Goal: Transaction & Acquisition: Purchase product/service

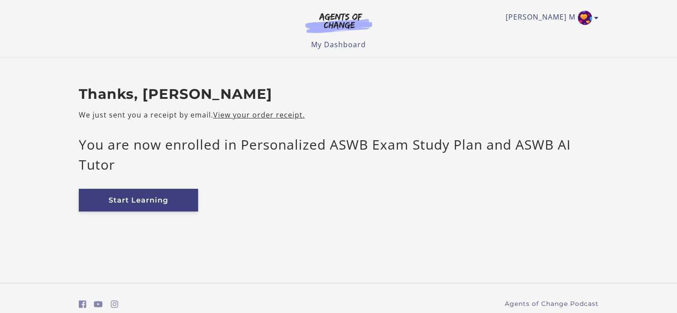
click at [157, 199] on link "Start Learning" at bounding box center [138, 200] width 119 height 23
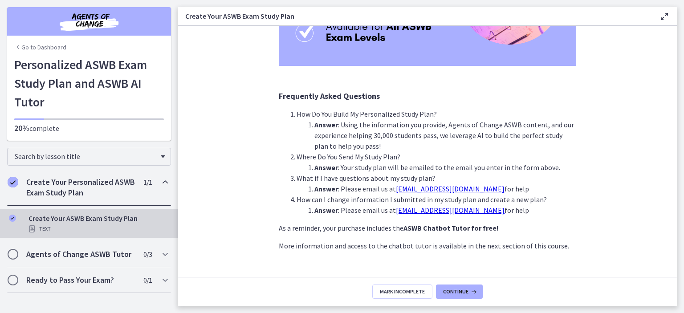
scroll to position [216, 0]
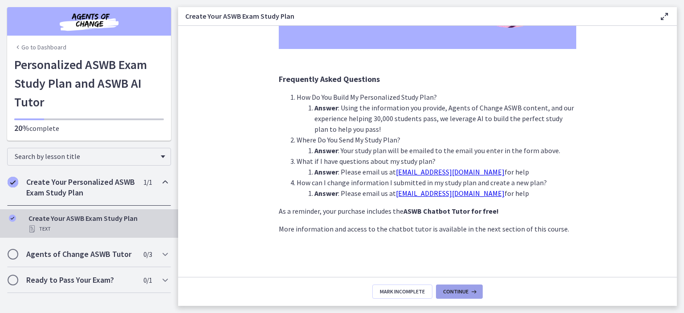
click at [454, 289] on span "Continue" at bounding box center [455, 291] width 25 height 7
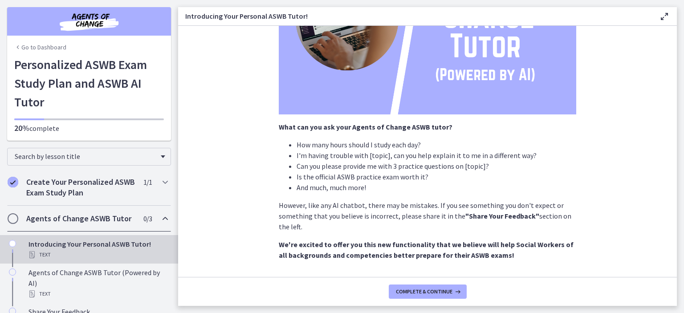
scroll to position [159, 0]
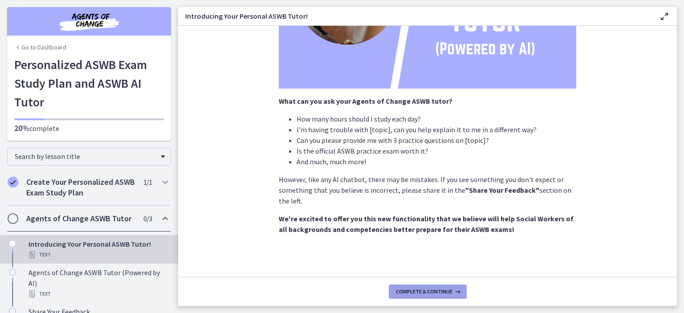
click at [447, 293] on span "Complete & continue" at bounding box center [424, 291] width 57 height 7
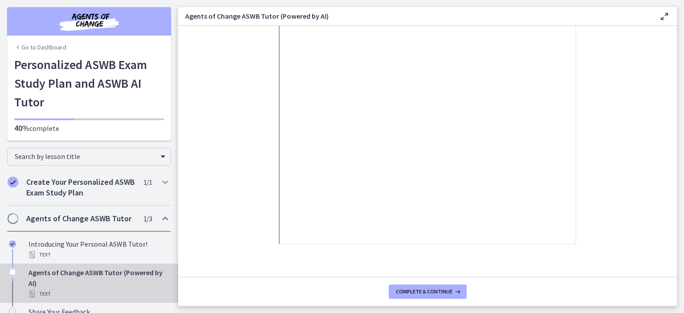
scroll to position [170, 0]
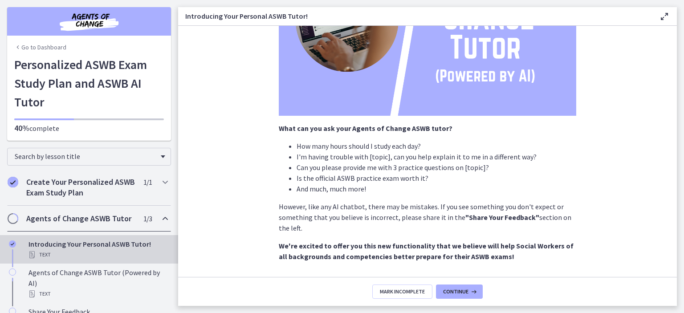
scroll to position [134, 0]
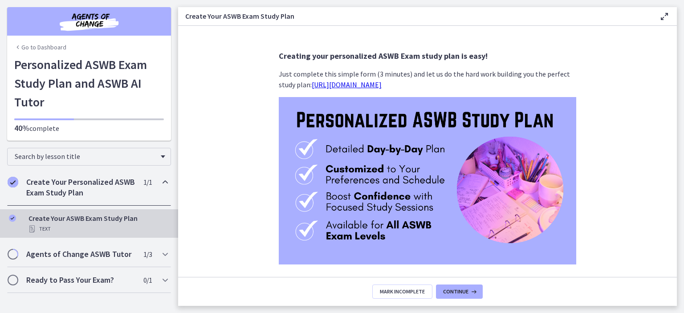
click at [374, 87] on link "[URL][DOMAIN_NAME]" at bounding box center [347, 84] width 70 height 9
click at [464, 293] on span "Continue" at bounding box center [455, 291] width 25 height 7
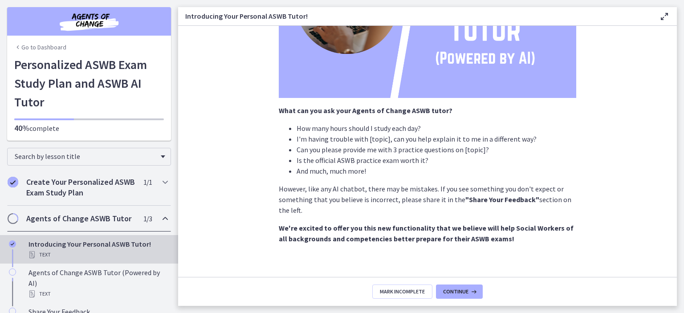
scroll to position [159, 0]
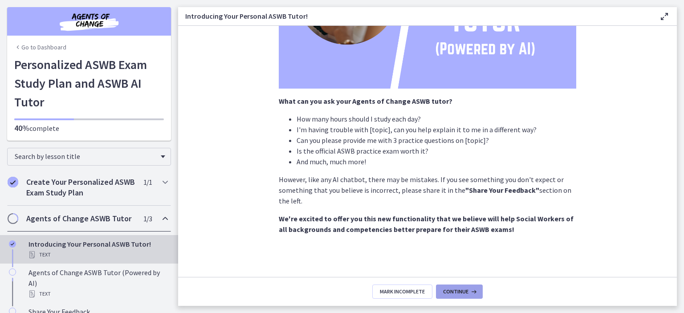
click at [458, 290] on span "Continue" at bounding box center [455, 291] width 25 height 7
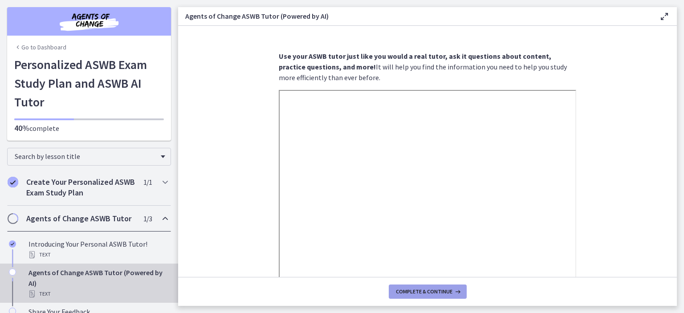
click at [442, 288] on span "Complete & continue" at bounding box center [424, 291] width 57 height 7
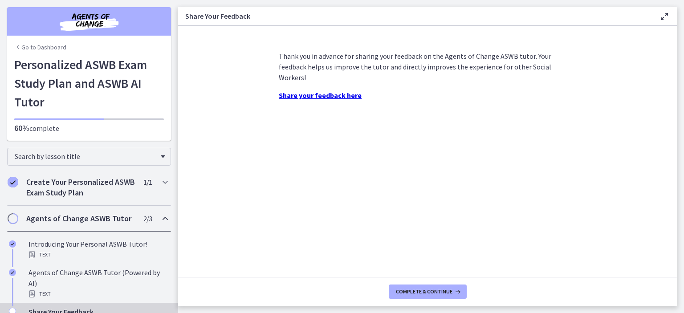
click at [349, 91] on strong "Share your feedback here" at bounding box center [320, 95] width 83 height 9
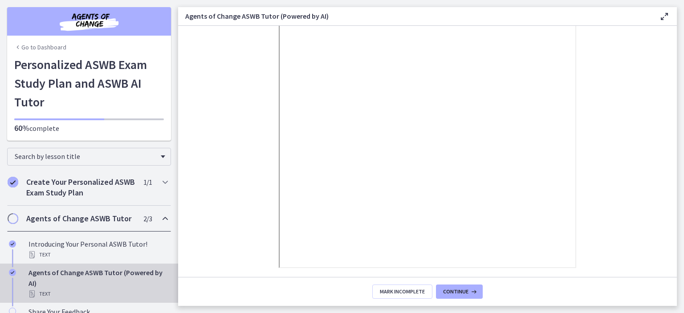
scroll to position [170, 0]
click at [403, 290] on span "Mark Incomplete" at bounding box center [402, 291] width 45 height 7
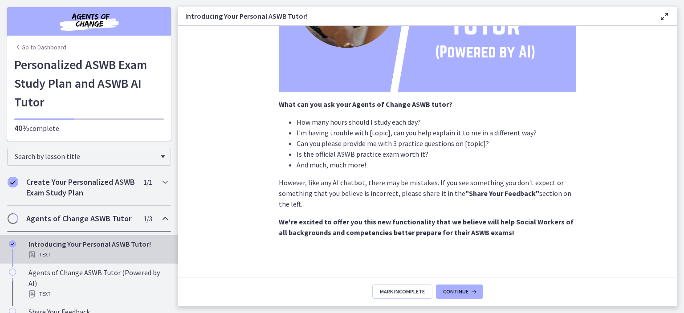
scroll to position [159, 0]
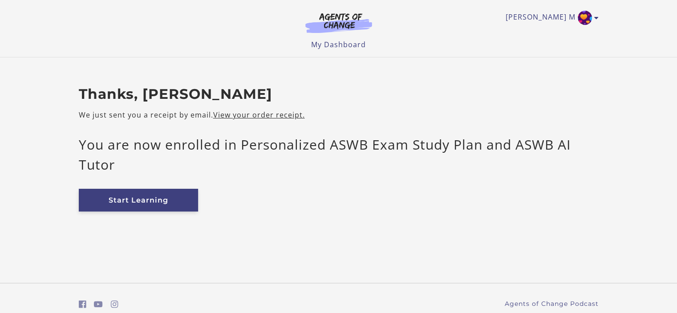
click at [149, 195] on link "Start Learning" at bounding box center [138, 200] width 119 height 23
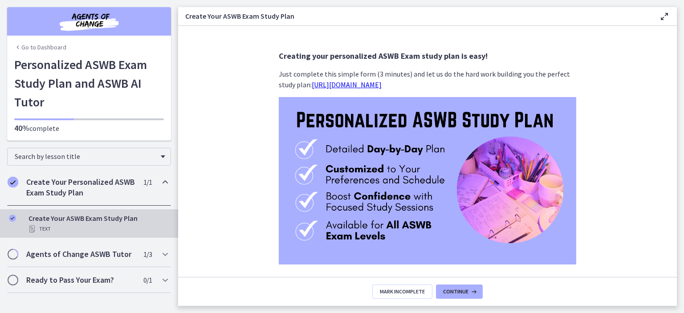
click at [321, 86] on link "[URL][DOMAIN_NAME]" at bounding box center [347, 84] width 70 height 9
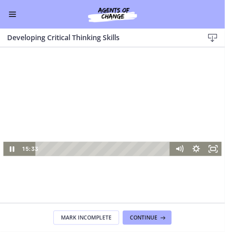
click at [152, 79] on div at bounding box center [112, 94] width 219 height 123
